Goal: Check status: Check status

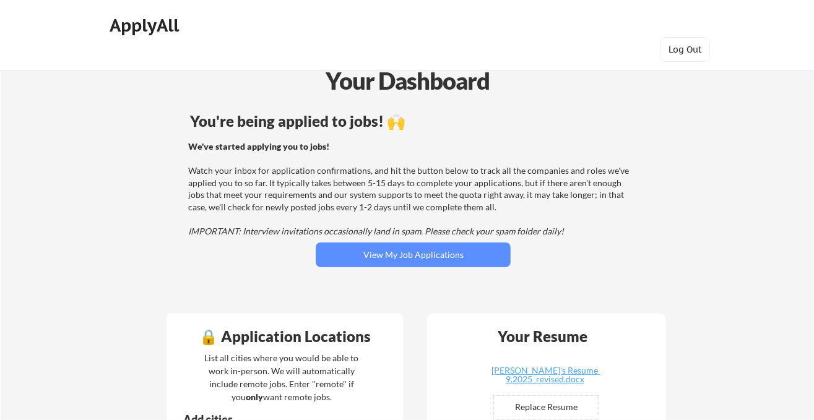
click at [433, 271] on div "You're being applied to jobs! 🙌 We've started applying you to jobs! Watch your …" at bounding box center [413, 206] width 500 height 197
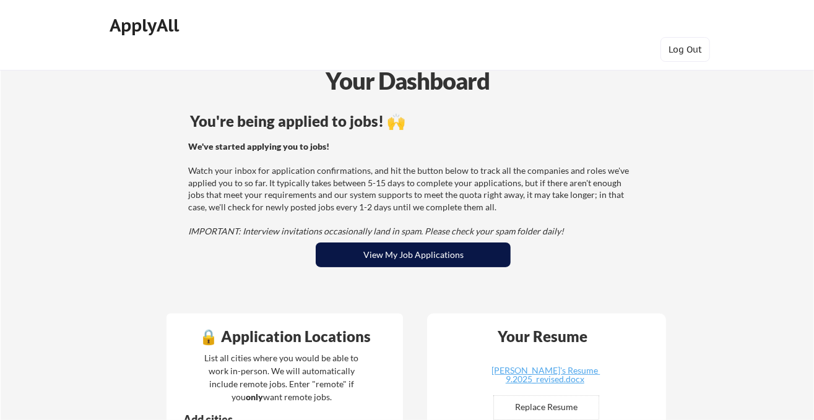
click at [441, 250] on button "View My Job Applications" at bounding box center [413, 255] width 195 height 25
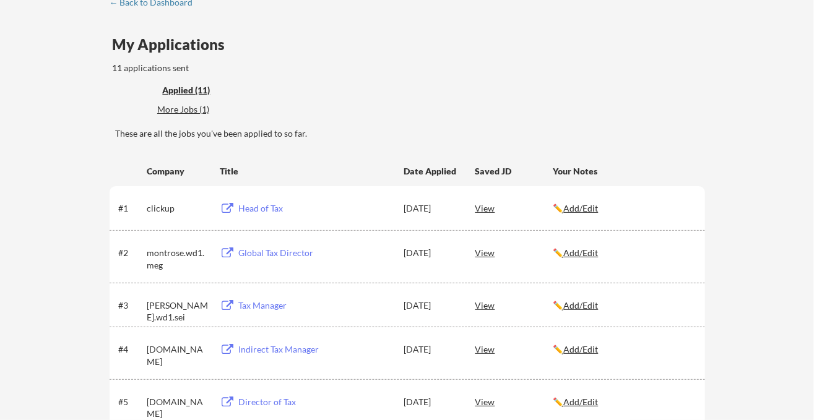
scroll to position [76, 0]
click at [202, 112] on div "More Jobs (1)" at bounding box center [202, 108] width 91 height 12
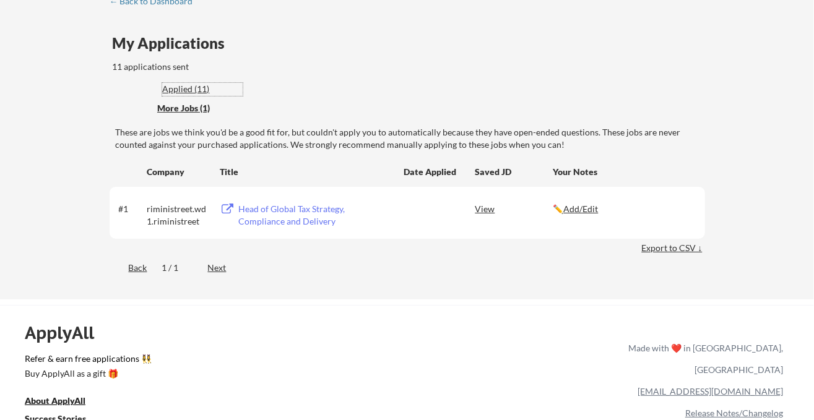
click at [200, 89] on div "Applied (11)" at bounding box center [202, 89] width 80 height 12
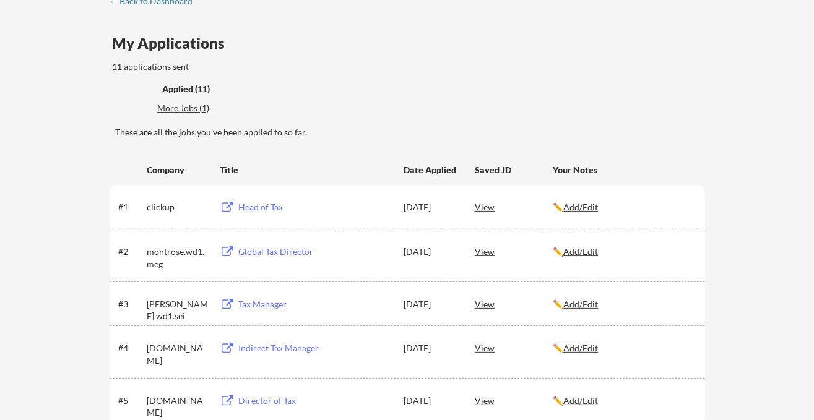
drag, startPoint x: 812, startPoint y: 78, endPoint x: 813, endPoint y: 121, distance: 43.3
click at [813, 121] on div "← Back to Dashboard My Applications 11 applications sent Applied (11) More Jobs…" at bounding box center [407, 370] width 814 height 795
click at [779, 115] on div "← Back to Dashboard My Applications 11 applications sent Applied (11) More Jobs…" at bounding box center [407, 370] width 814 height 795
click at [188, 105] on div "More Jobs (1)" at bounding box center [202, 108] width 91 height 12
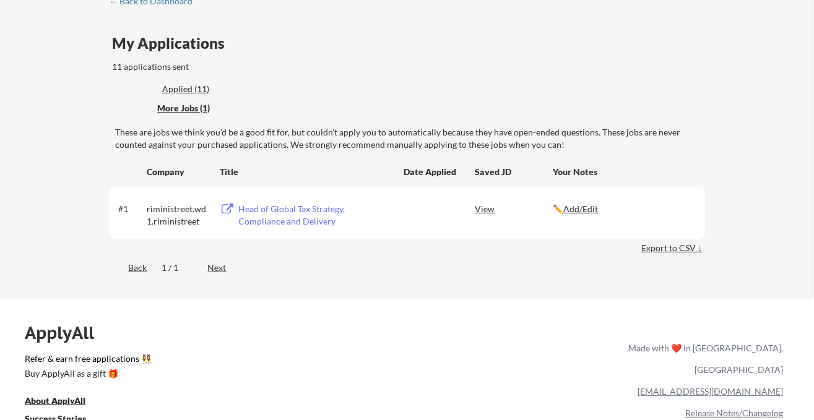
scroll to position [0, 0]
